Goal: Check status

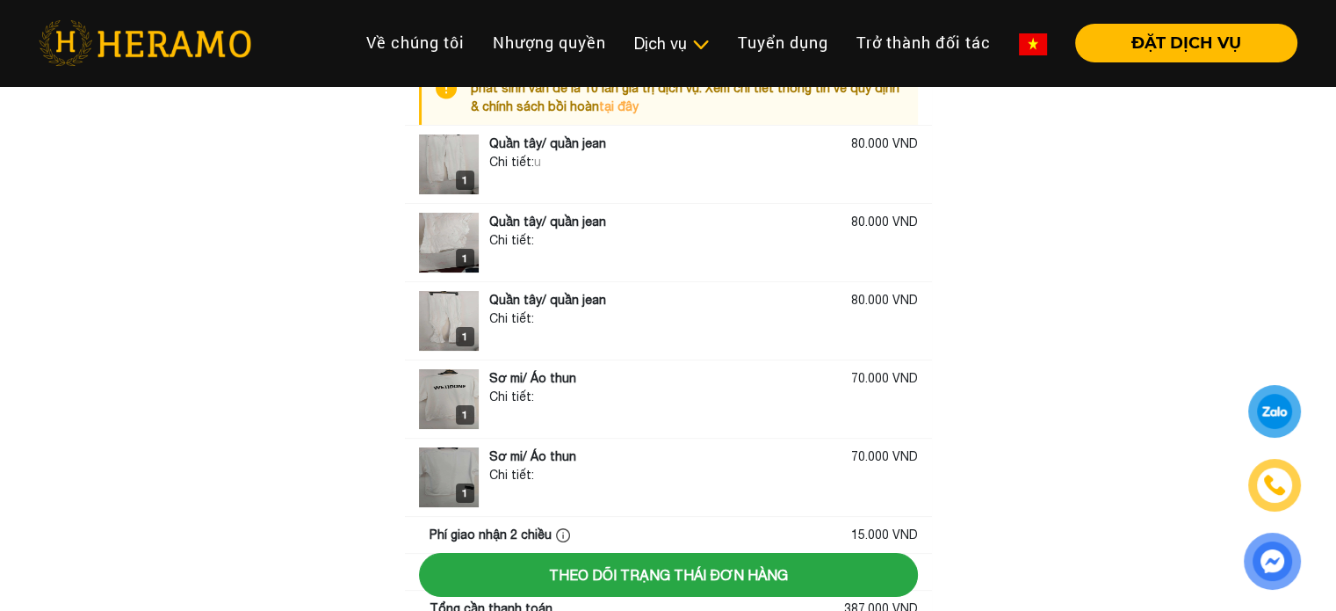
scroll to position [25, 0]
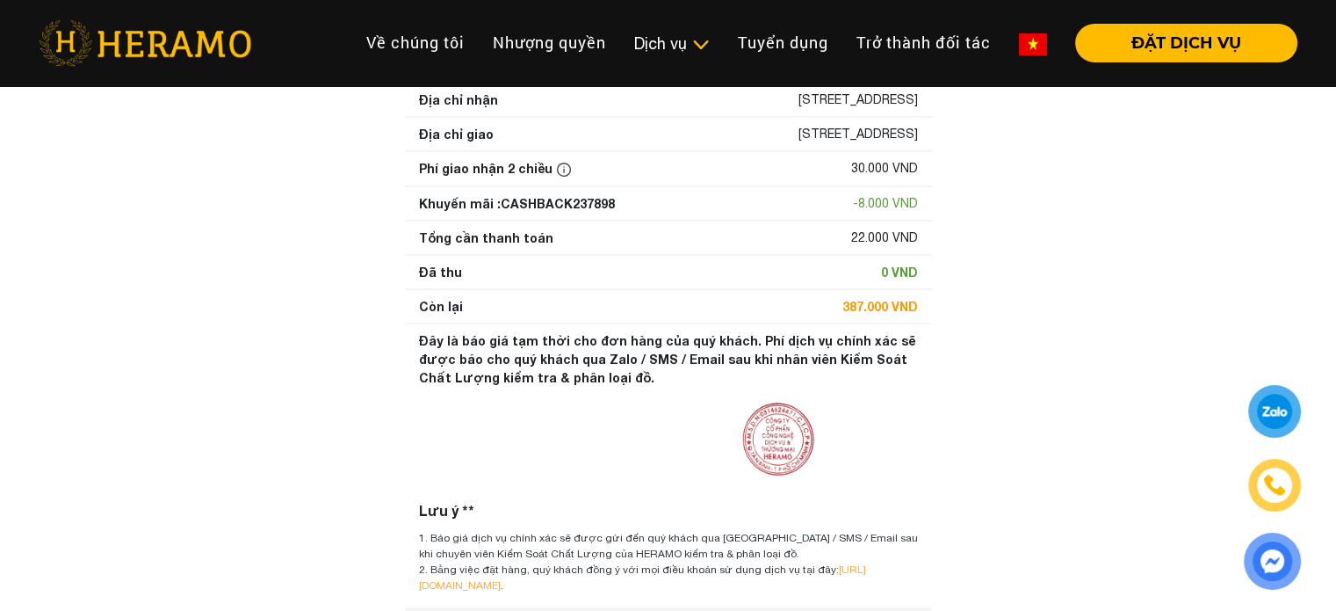
scroll to position [264, 0]
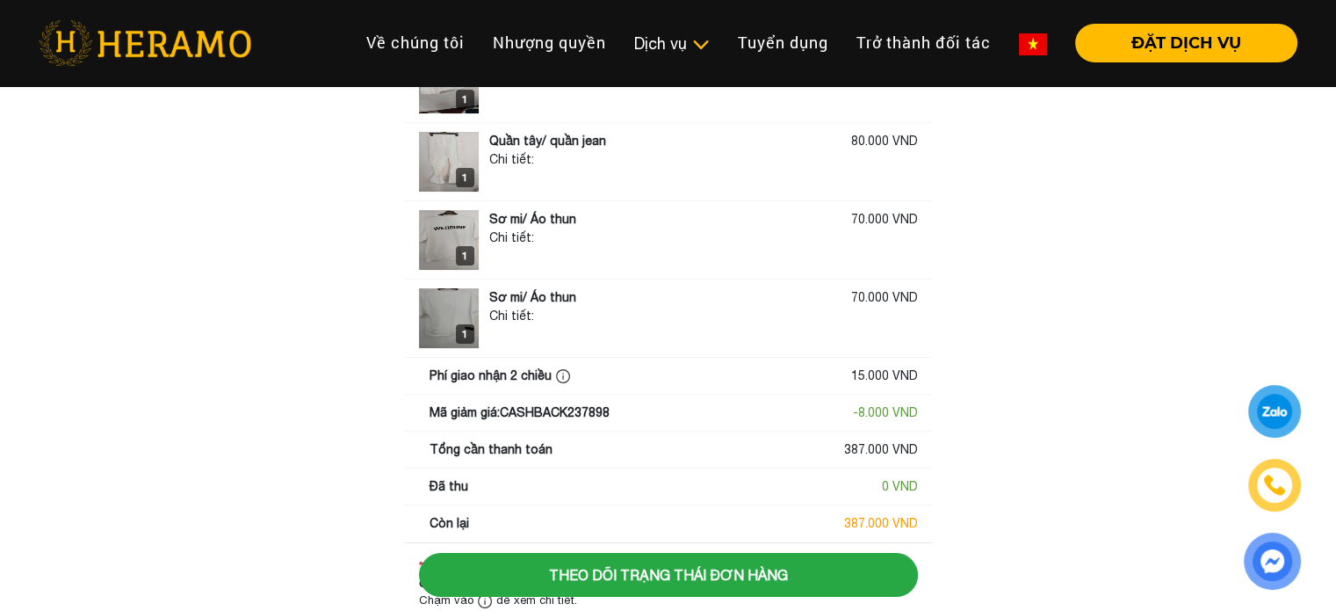
scroll to position [264, 0]
